Goal: Find specific page/section: Find specific page/section

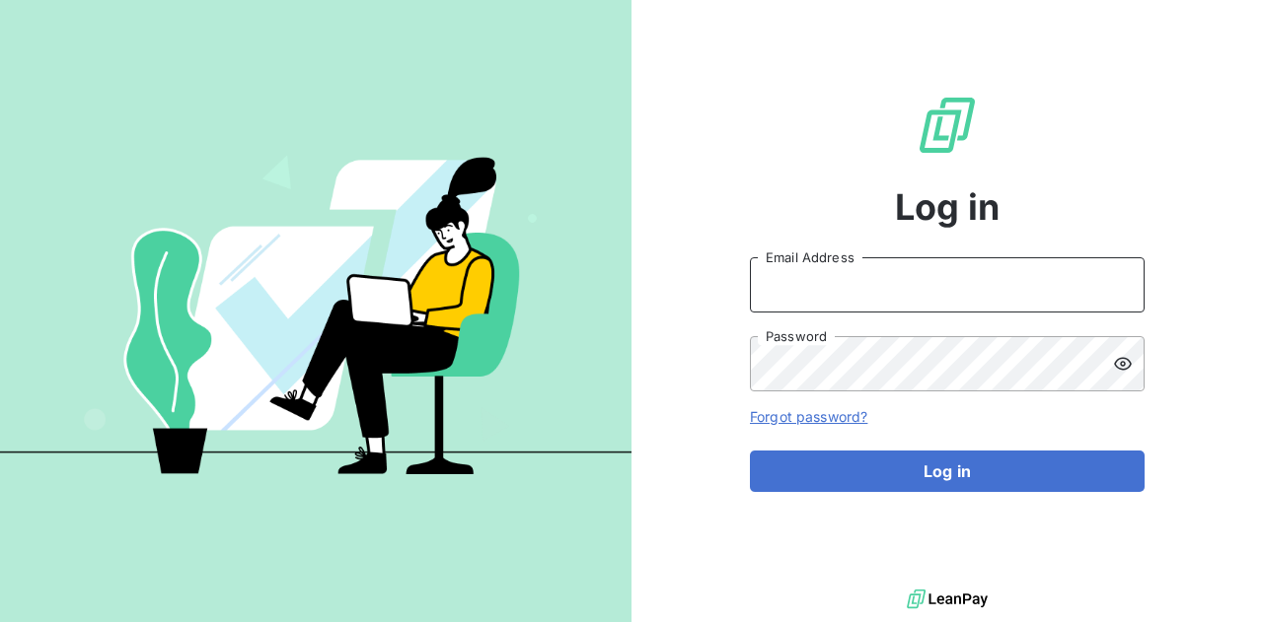
click at [833, 285] on input "Email Address" at bounding box center [947, 284] width 395 height 55
type input "[PERSON_NAME][EMAIL_ADDRESS][DOMAIN_NAME]"
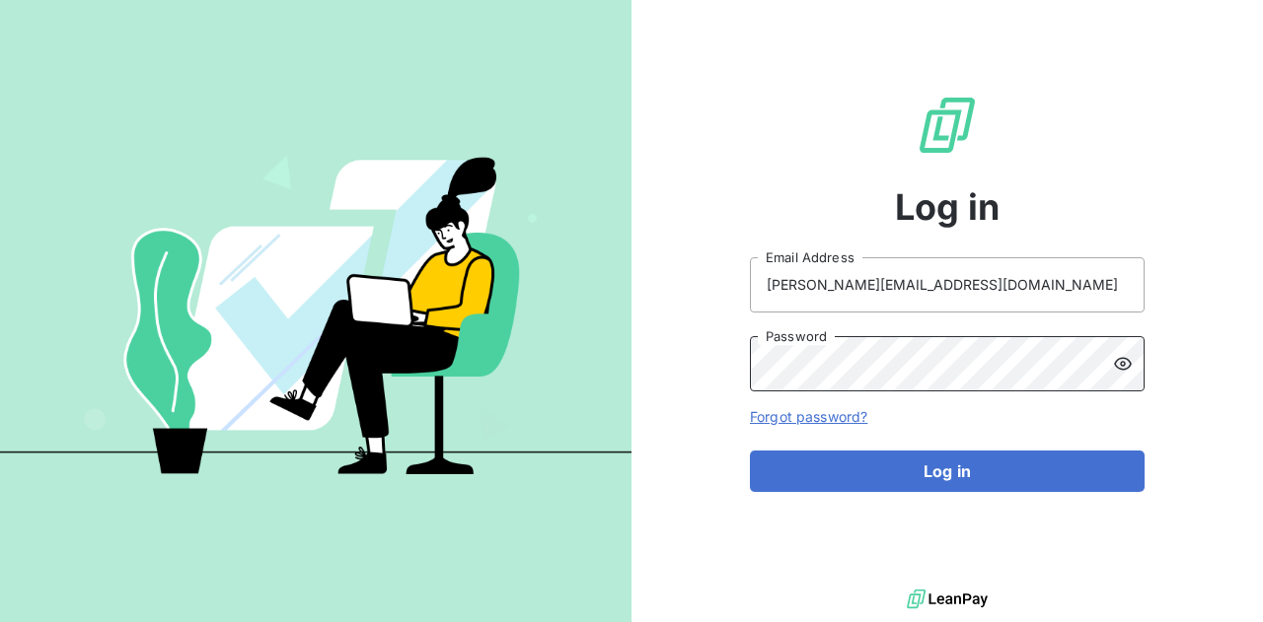
click at [750, 451] on button "Log in" at bounding box center [947, 471] width 395 height 41
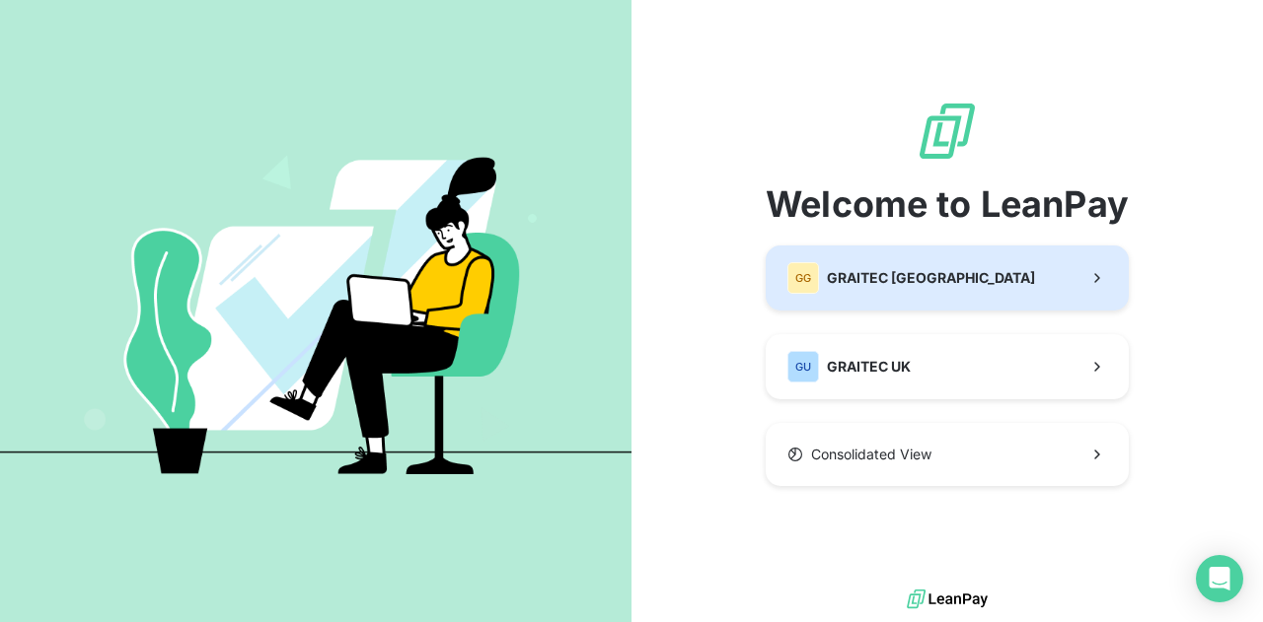
click at [904, 283] on span "GRAITEC [GEOGRAPHIC_DATA]" at bounding box center [931, 278] width 208 height 20
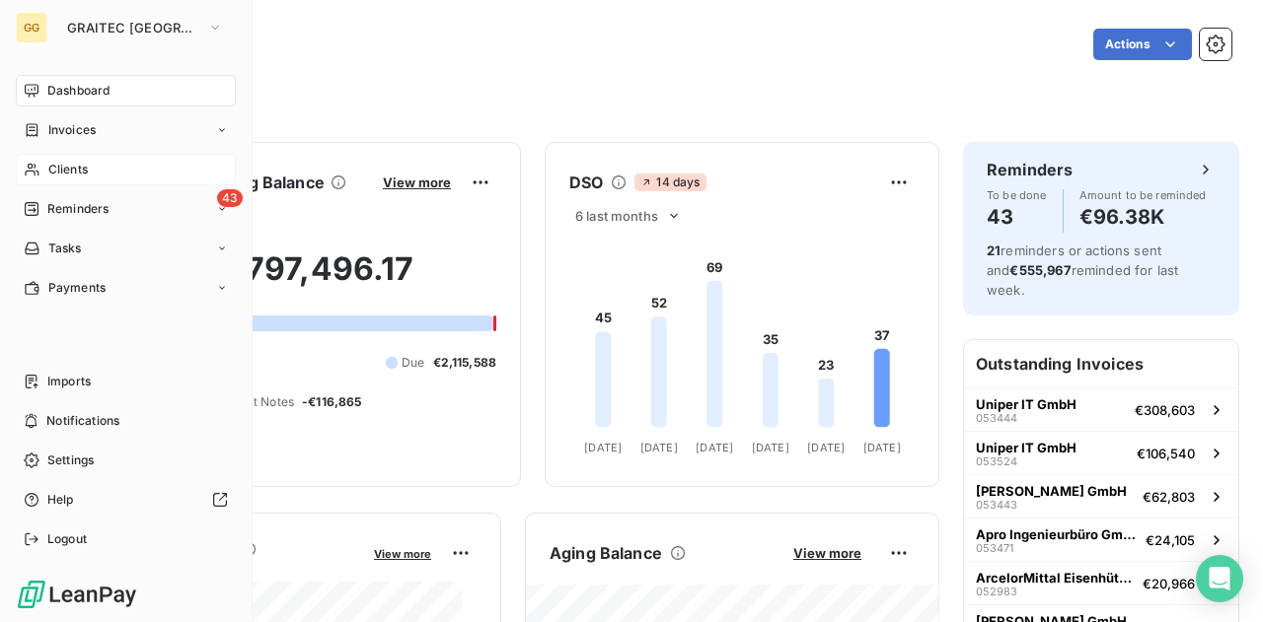
click at [91, 163] on div "Clients" at bounding box center [126, 170] width 220 height 32
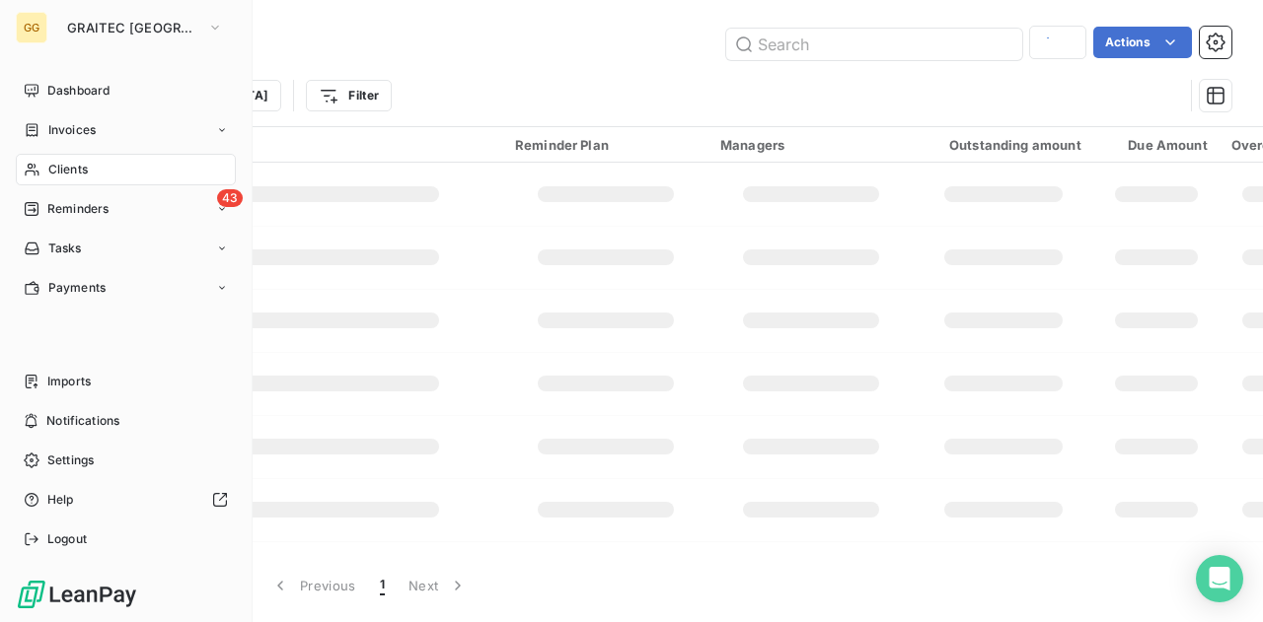
type input "Getriebe-und Antriebstechni"
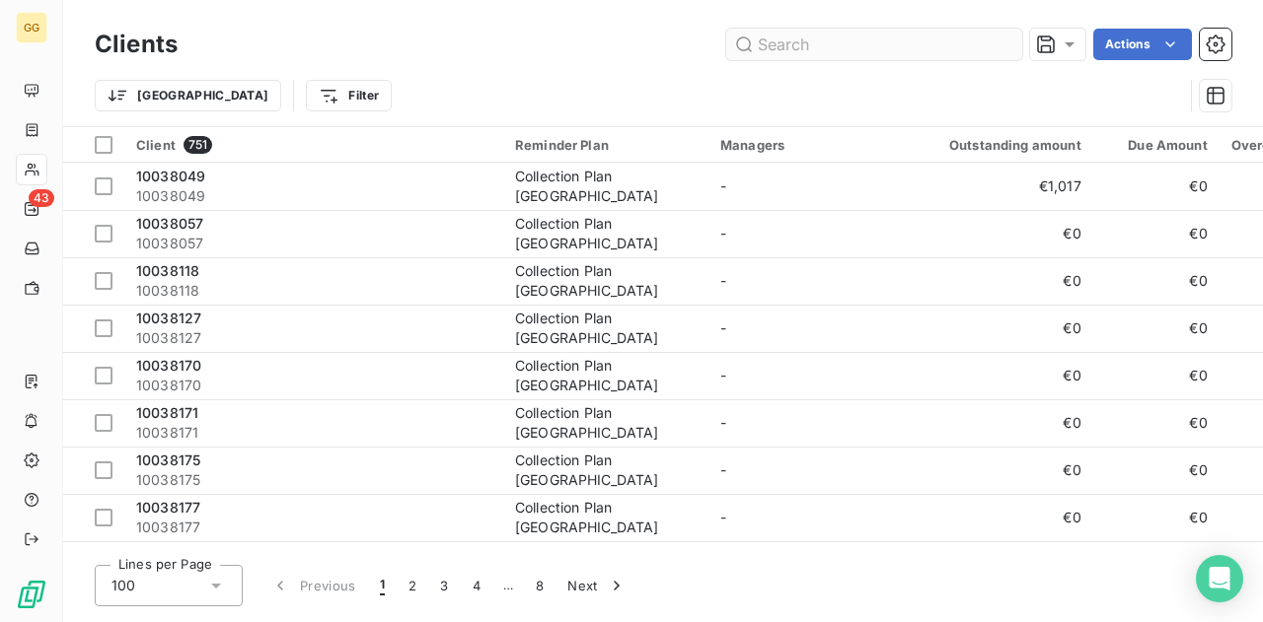
click at [761, 46] on input "text" at bounding box center [874, 45] width 296 height 32
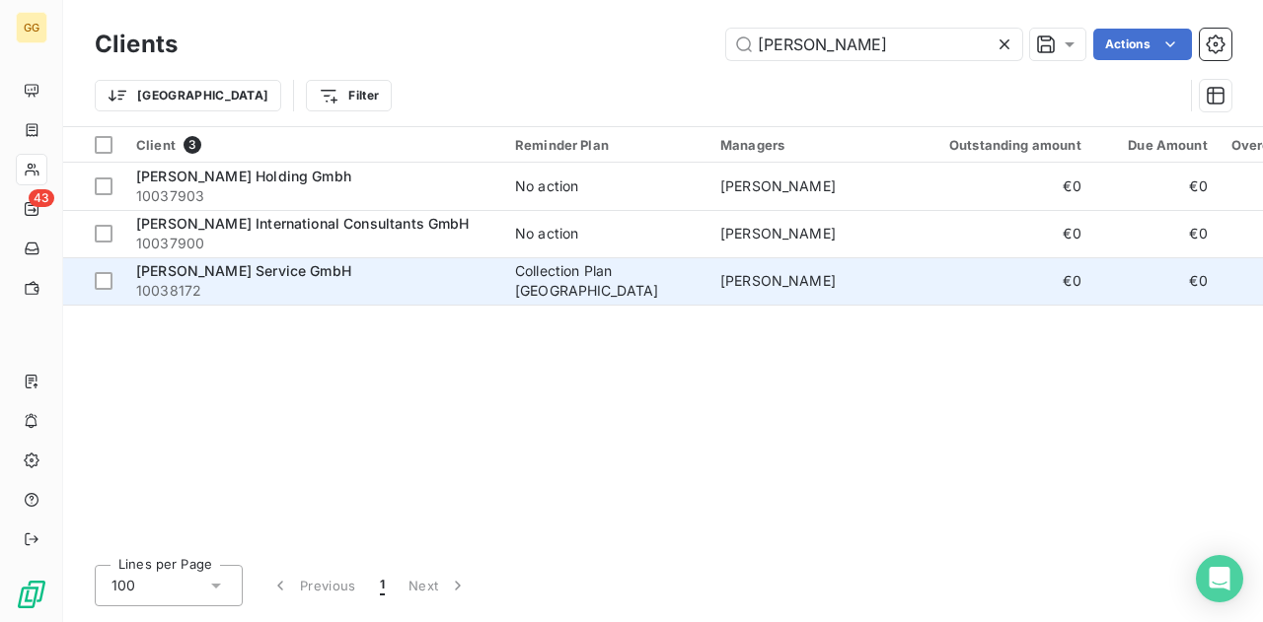
type input "[PERSON_NAME]"
click at [205, 275] on span "[PERSON_NAME] Service GmbH" at bounding box center [243, 270] width 215 height 17
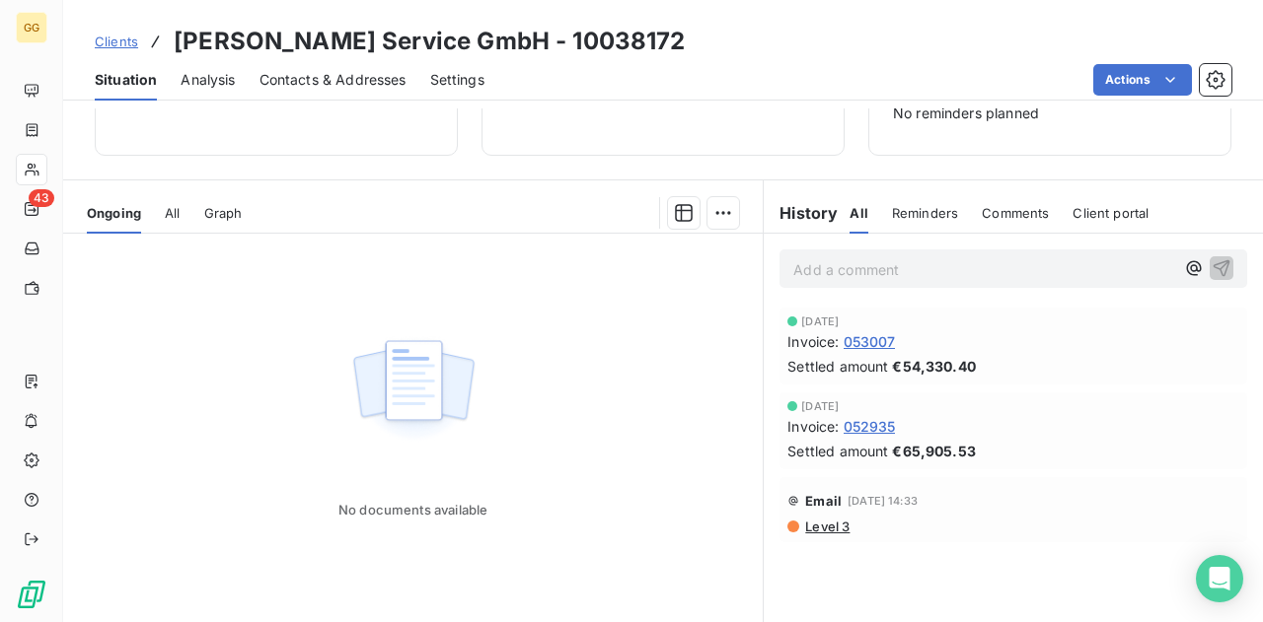
scroll to position [284, 0]
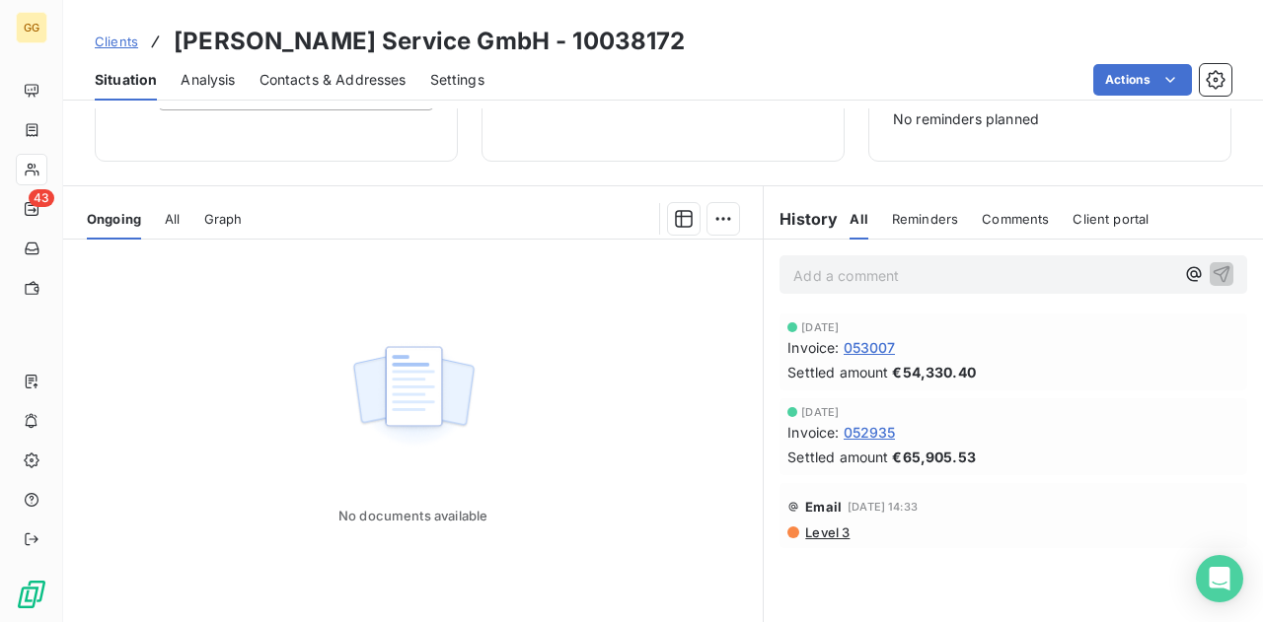
click at [172, 198] on div "All" at bounding box center [172, 218] width 15 height 41
